Goal: Transaction & Acquisition: Purchase product/service

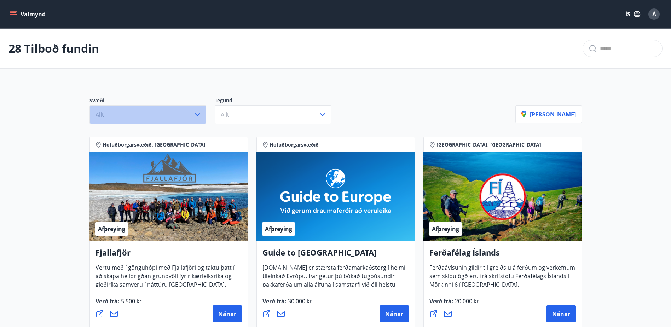
click at [138, 118] on button "Allt" at bounding box center [147, 114] width 117 height 18
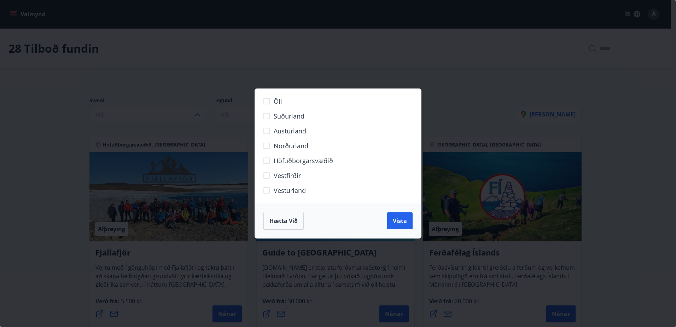
click at [309, 160] on span "Höfuðborgarsvæðið" at bounding box center [303, 160] width 59 height 9
drag, startPoint x: 402, startPoint y: 219, endPoint x: 302, endPoint y: 187, distance: 105.0
click at [403, 219] on span "Vista" at bounding box center [400, 221] width 14 height 8
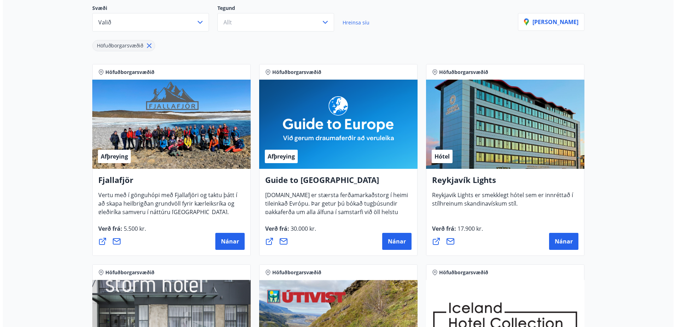
scroll to position [106, 0]
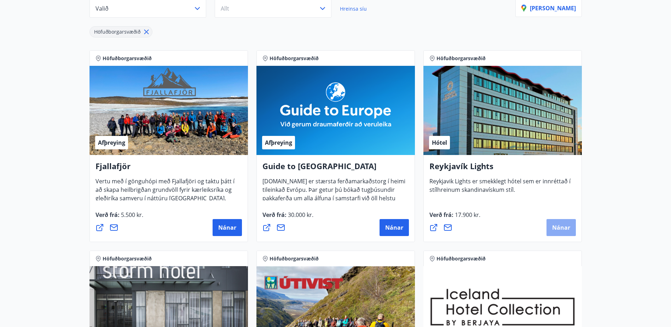
click at [566, 232] on button "Nánar" at bounding box center [560, 227] width 29 height 17
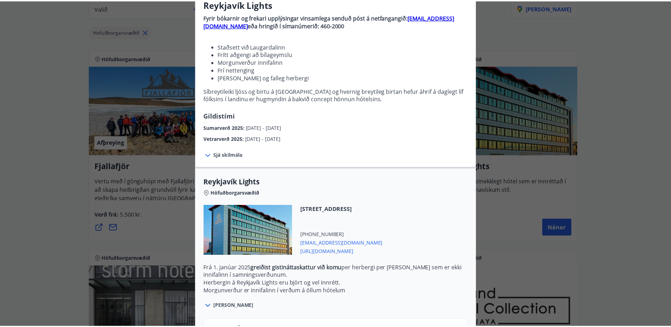
scroll to position [0, 0]
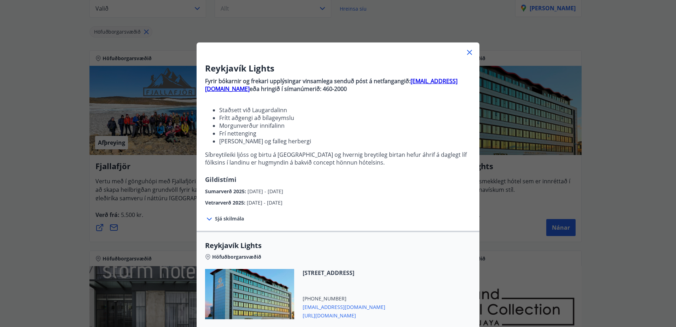
click at [468, 53] on icon at bounding box center [469, 52] width 8 height 8
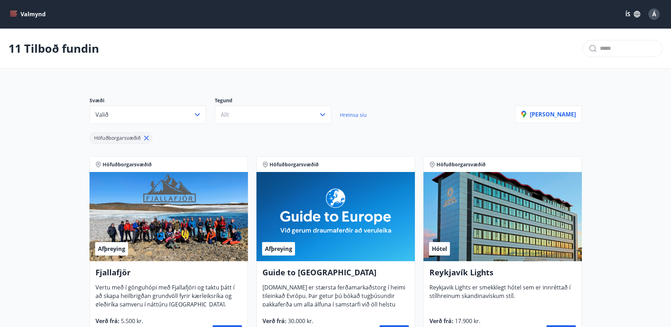
click at [36, 11] on button "Valmynd" at bounding box center [28, 14] width 40 height 13
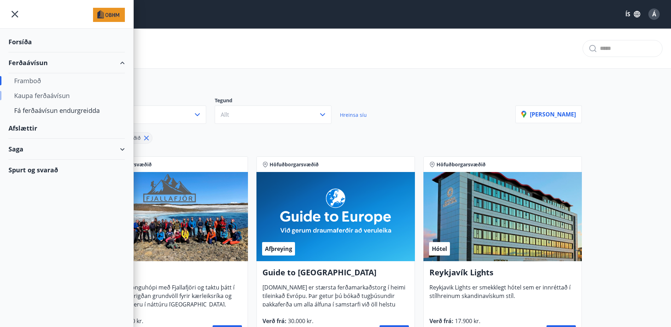
click at [29, 96] on div "Kaupa ferðaávísun" at bounding box center [66, 95] width 105 height 15
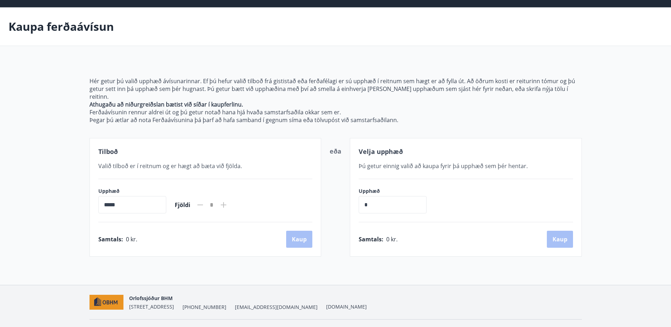
scroll to position [31, 0]
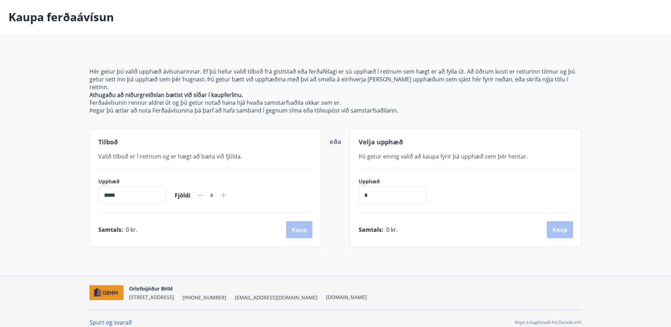
drag, startPoint x: 153, startPoint y: 188, endPoint x: 57, endPoint y: 185, distance: 96.2
click at [57, 185] on main "[PERSON_NAME] ferðaávísun Hér getur þú valið upphæð ávísunarinnar. Ef þú hefur …" at bounding box center [335, 122] width 671 height 249
drag, startPoint x: 57, startPoint y: 185, endPoint x: 50, endPoint y: 107, distance: 78.2
click at [50, 107] on main "[PERSON_NAME] ferðaávísun Hér getur þú valið upphæð ávísunarinnar. Ef þú hefur …" at bounding box center [335, 122] width 671 height 249
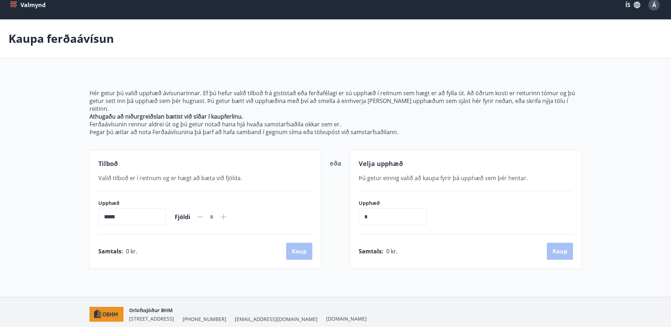
scroll to position [0, 0]
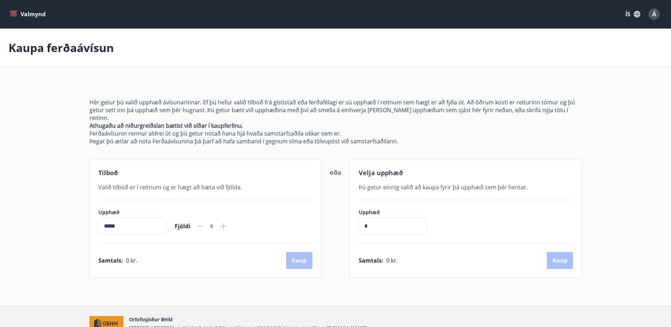
click at [27, 12] on button "Valmynd" at bounding box center [28, 14] width 40 height 13
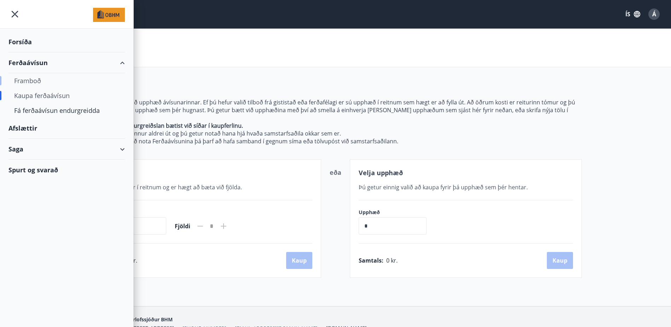
click at [33, 80] on div "Framboð" at bounding box center [66, 80] width 105 height 15
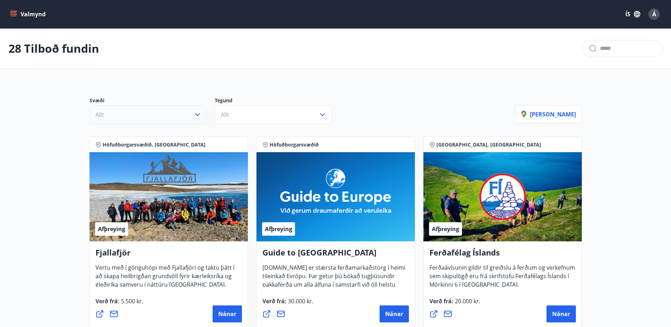
click at [195, 117] on icon "button" at bounding box center [197, 114] width 8 height 8
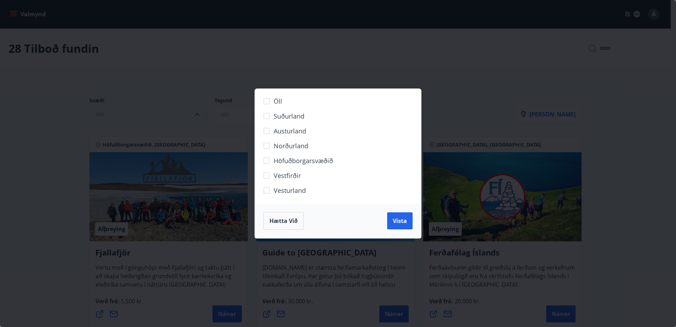
click at [293, 162] on span "Höfuðborgarsvæðið" at bounding box center [303, 160] width 59 height 9
click at [401, 219] on span "Vista" at bounding box center [400, 221] width 14 height 8
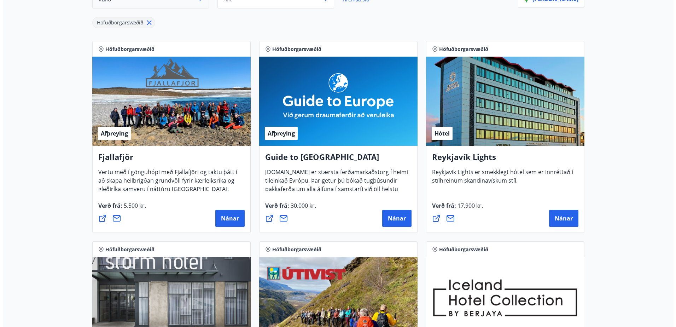
scroll to position [106, 0]
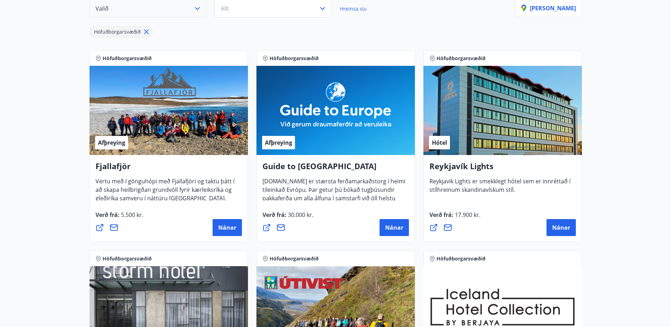
click at [434, 228] on icon at bounding box center [433, 227] width 8 height 8
click at [557, 227] on span "Nánar" at bounding box center [561, 228] width 18 height 8
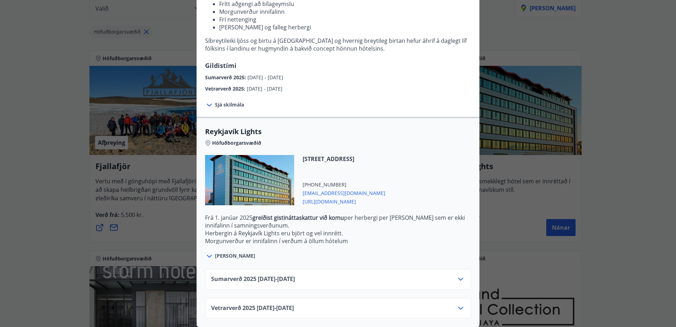
scroll to position [119, 0]
click at [459, 275] on icon at bounding box center [461, 279] width 8 height 8
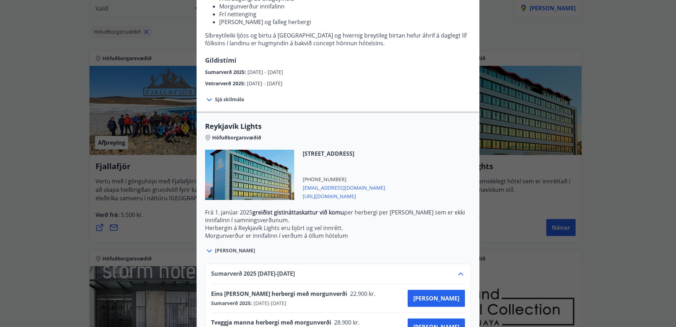
scroll to position [176, 0]
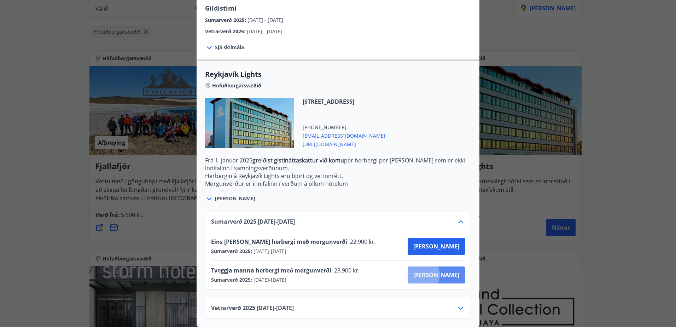
click at [447, 271] on span "[PERSON_NAME]" at bounding box center [436, 275] width 46 height 8
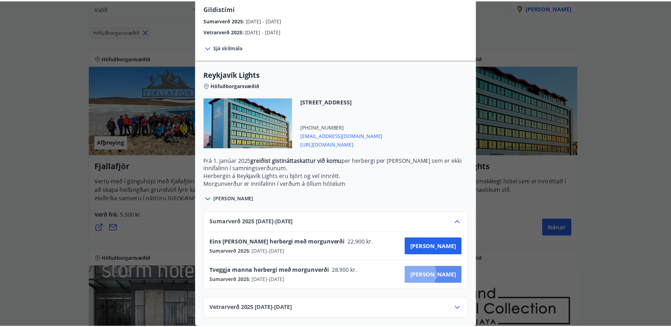
scroll to position [1, 0]
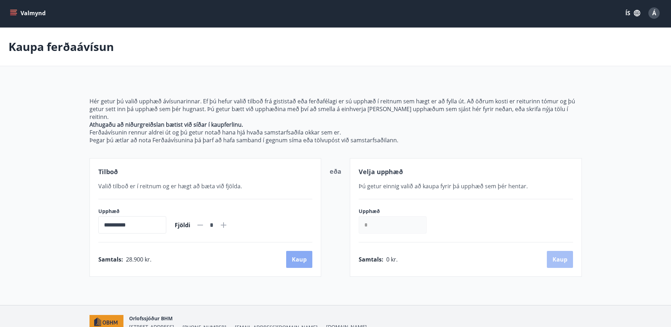
click at [300, 251] on button "Kaup" at bounding box center [299, 259] width 26 height 17
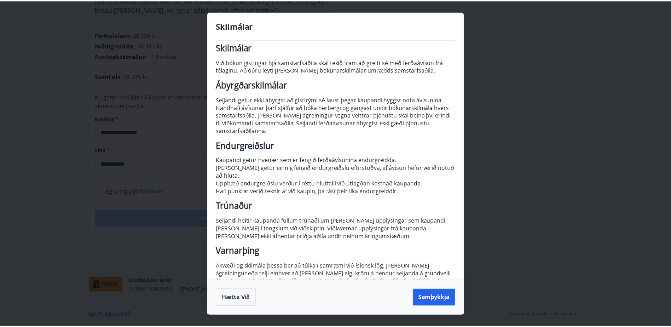
scroll to position [18, 0]
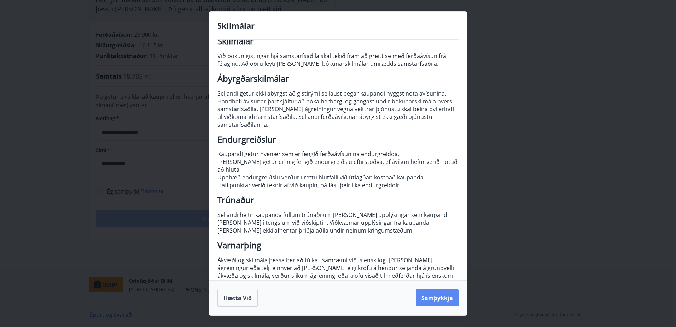
click at [443, 296] on button "Samþykkja" at bounding box center [437, 297] width 43 height 17
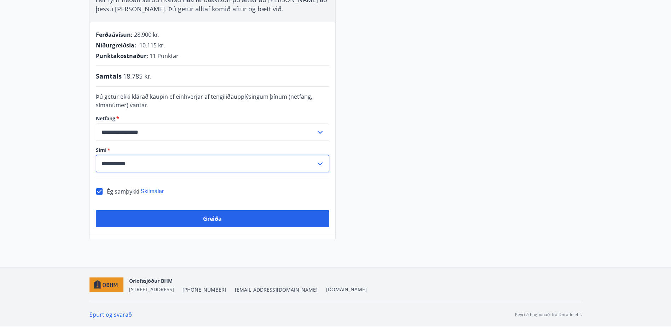
click at [159, 168] on input "**********" at bounding box center [206, 163] width 220 height 17
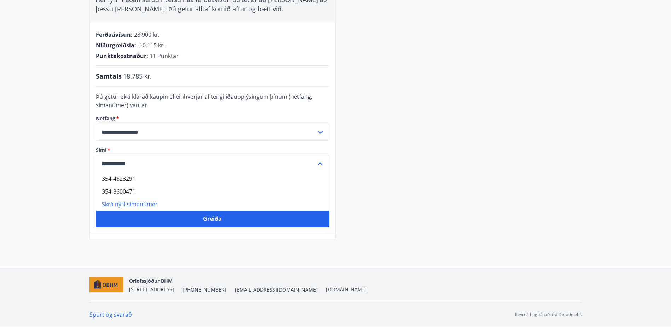
click at [132, 195] on li "354-8600471" at bounding box center [212, 191] width 233 height 13
type input "**********"
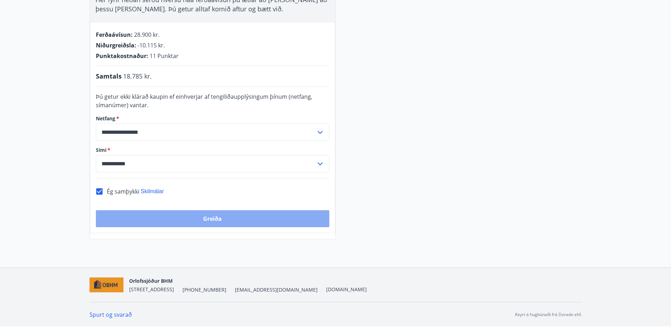
click at [212, 219] on button "Greiða" at bounding box center [212, 218] width 233 height 17
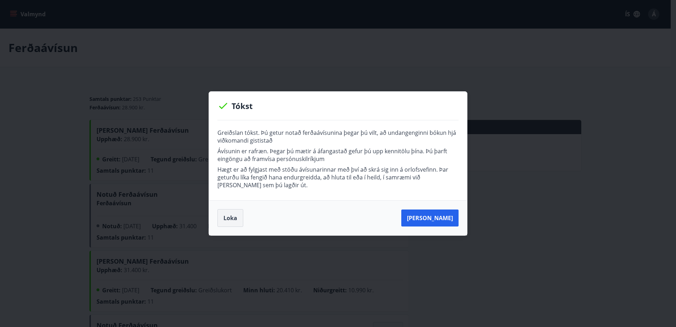
click at [236, 219] on button "Loka" at bounding box center [231, 218] width 26 height 18
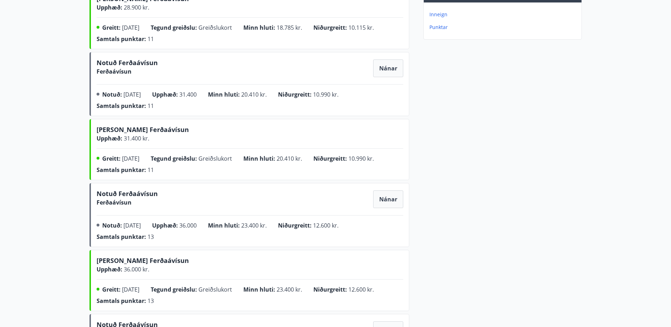
scroll to position [141, 0]
